Goal: Information Seeking & Learning: Learn about a topic

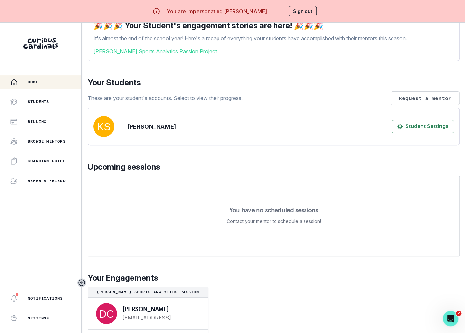
scroll to position [23, 0]
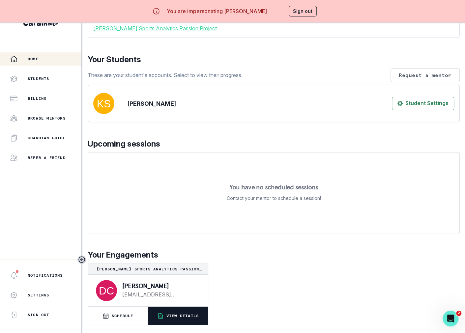
click at [187, 310] on button "VIEW DETAILS" at bounding box center [178, 316] width 60 height 18
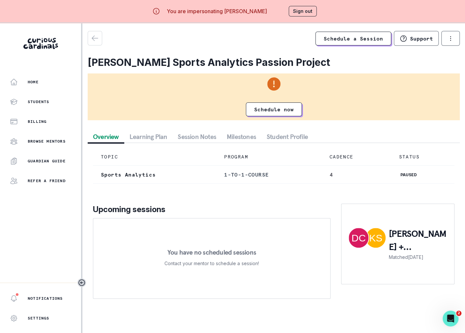
click at [194, 134] on button "Session Notes" at bounding box center [196, 137] width 49 height 12
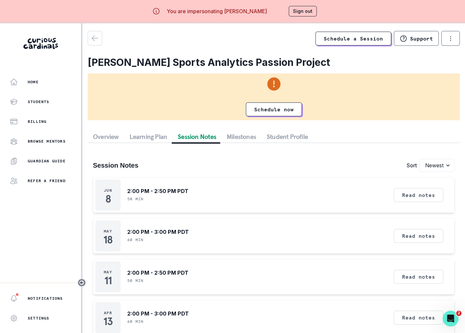
click at [295, 11] on button "Sign out" at bounding box center [303, 11] width 28 height 11
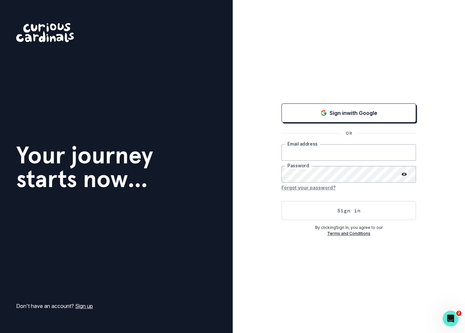
type input "[PERSON_NAME][EMAIL_ADDRESS][DOMAIN_NAME]"
click at [351, 217] on button "Sign in" at bounding box center [348, 210] width 134 height 19
